Goal: Information Seeking & Learning: Compare options

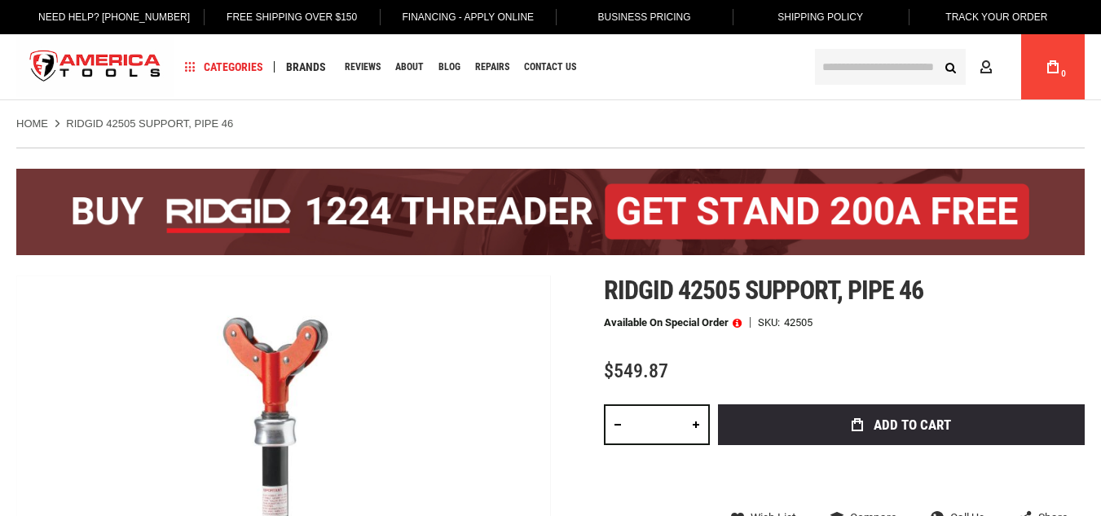
click at [627, 367] on span "$549.87" at bounding box center [636, 370] width 64 height 23
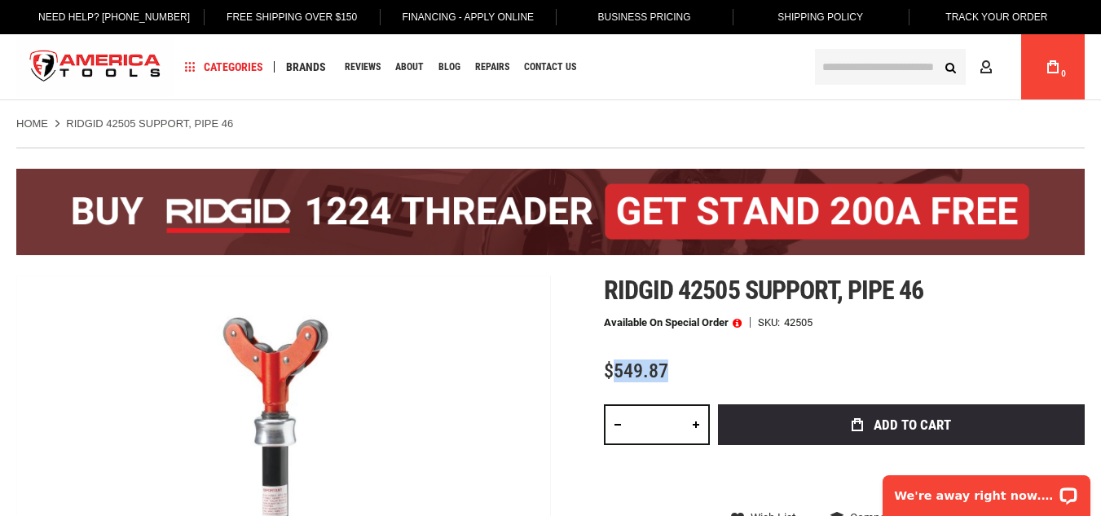
copy span "549.87"
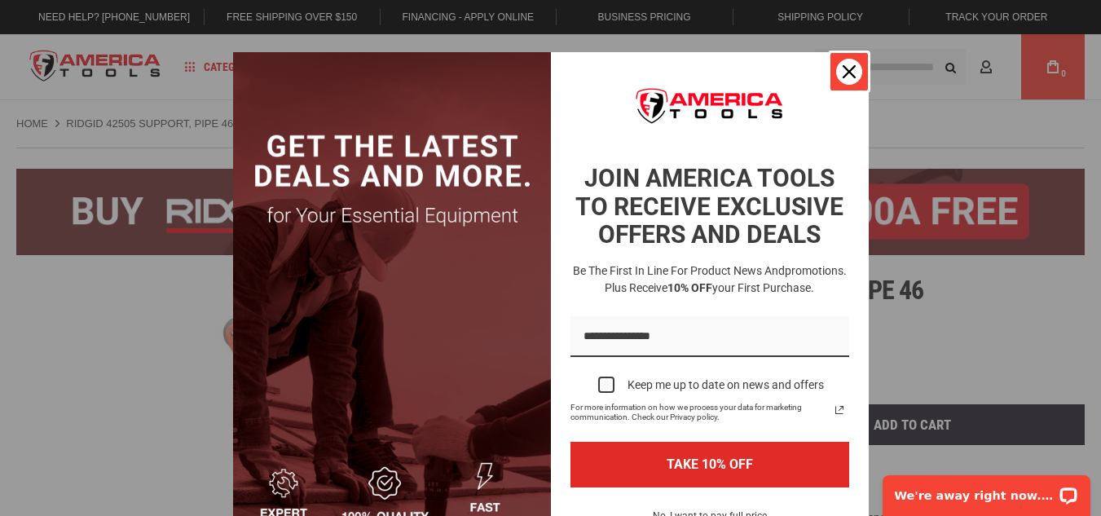
click at [842, 73] on icon "close icon" at bounding box center [848, 71] width 13 height 13
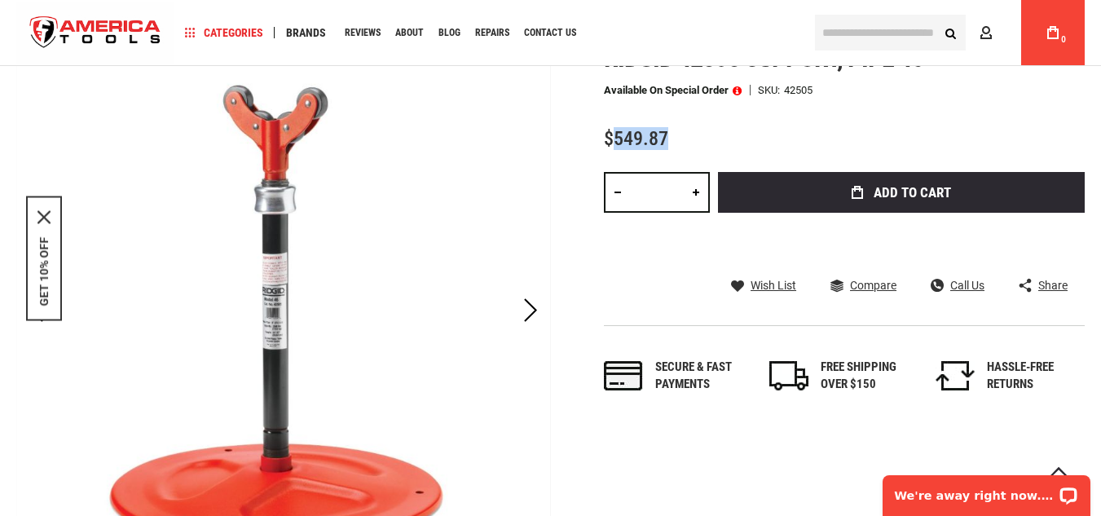
scroll to position [293, 0]
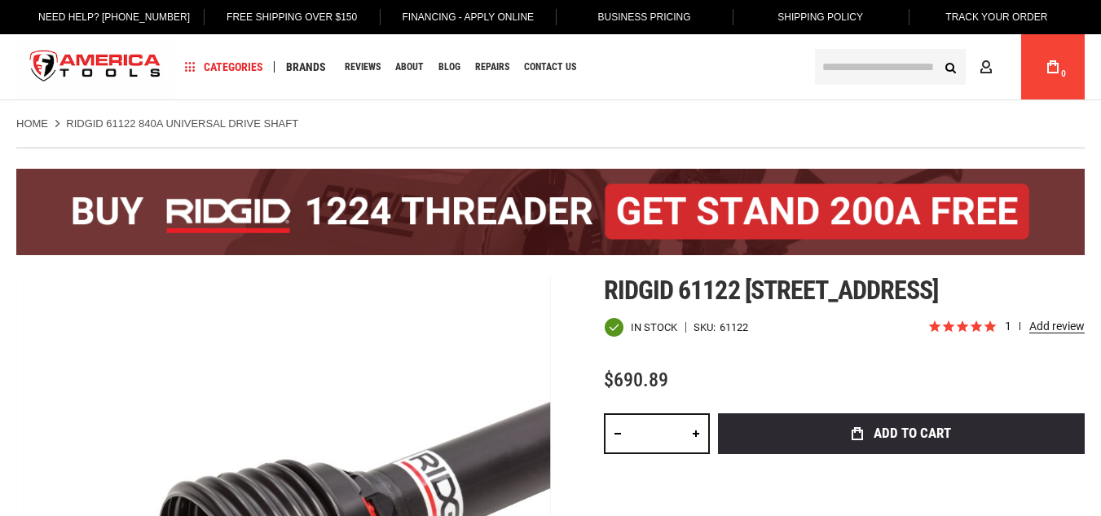
click at [621, 385] on span "$690.89" at bounding box center [636, 379] width 64 height 23
copy span "690.89"
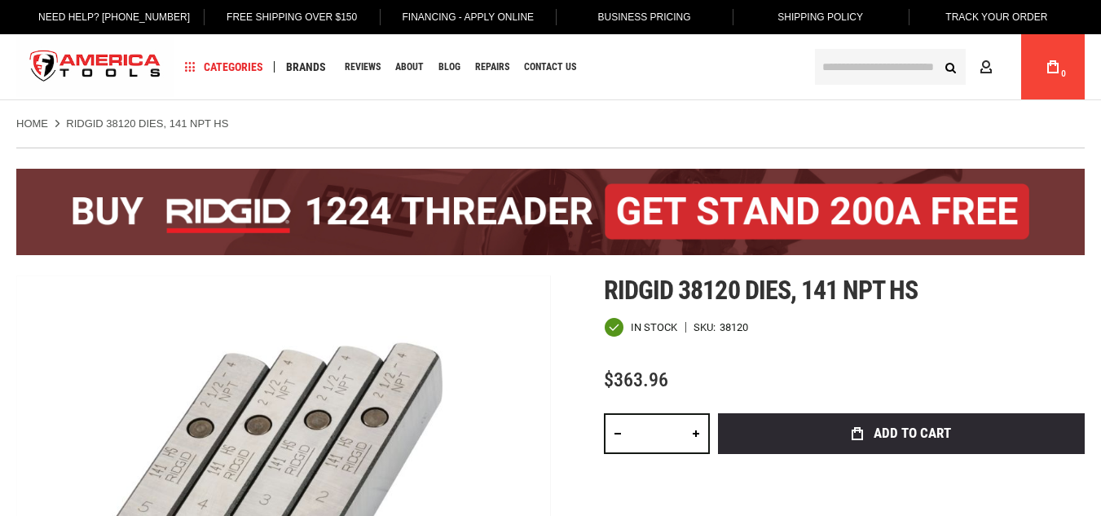
drag, startPoint x: 0, startPoint y: 0, endPoint x: 622, endPoint y: 375, distance: 725.9
click at [622, 375] on span "$363.96" at bounding box center [636, 379] width 64 height 23
copy span "363.96"
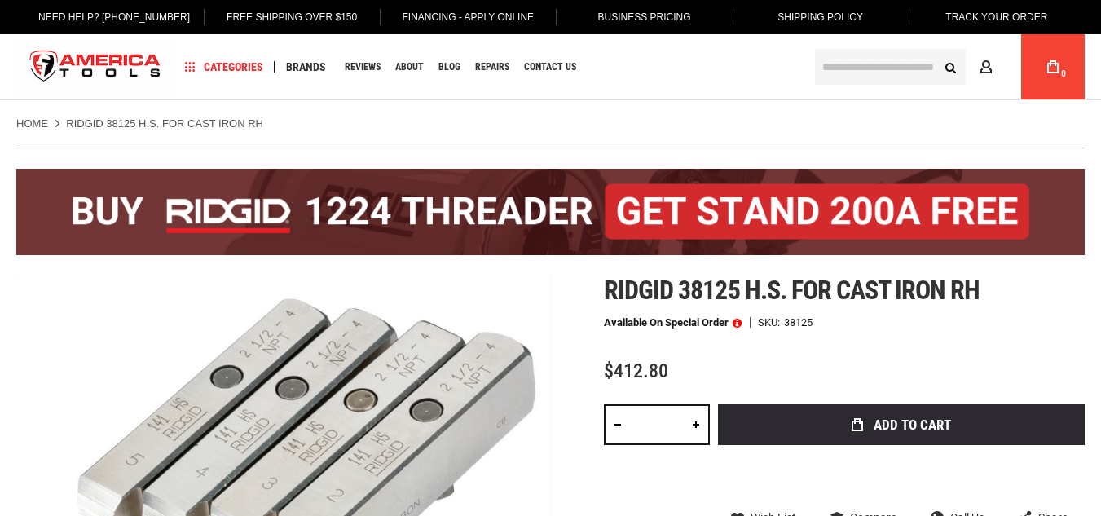
click at [625, 369] on span "$412.80" at bounding box center [636, 370] width 64 height 23
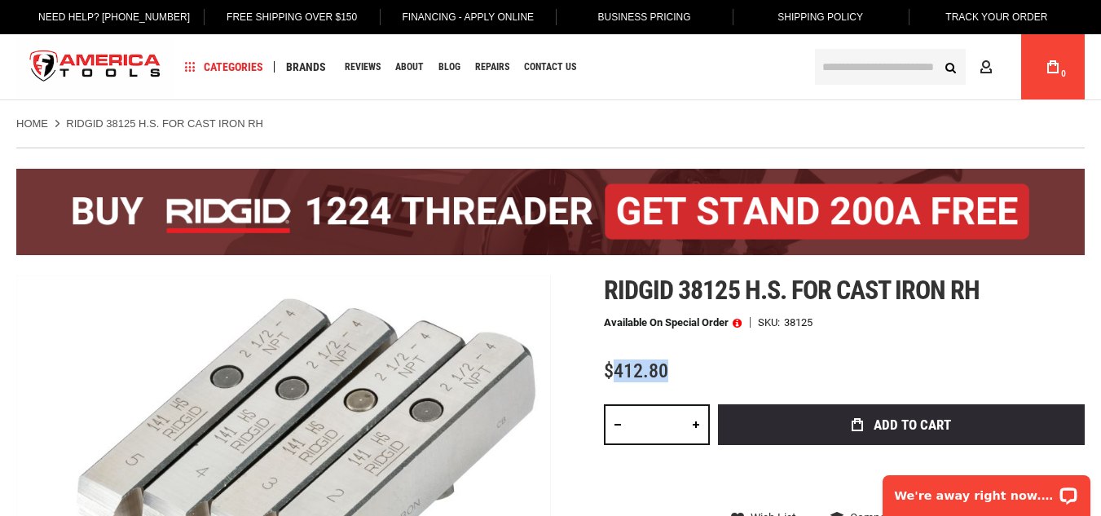
copy span "412.80"
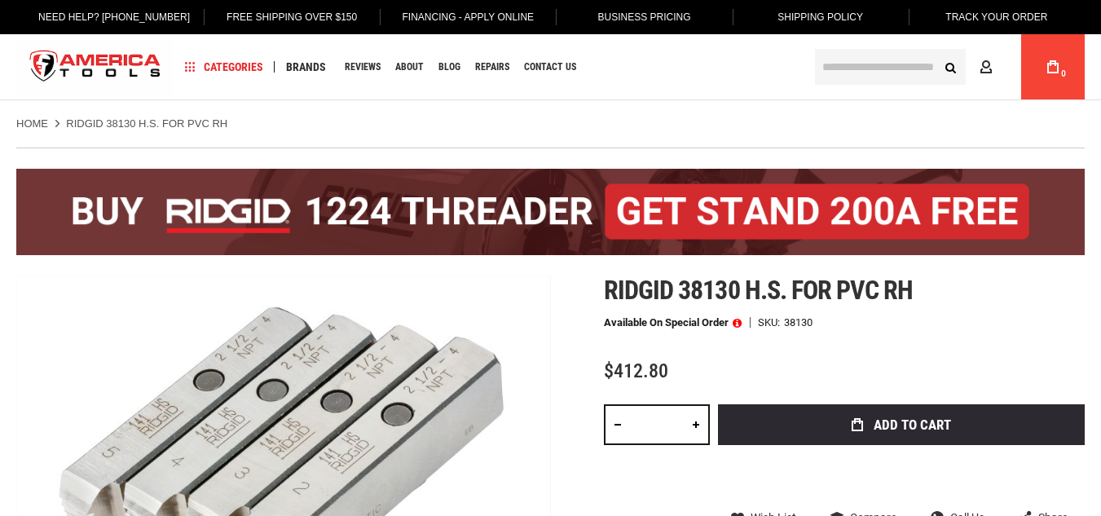
click at [623, 370] on span "$412.80" at bounding box center [636, 370] width 64 height 23
copy span "412.80"
